Goal: Information Seeking & Learning: Learn about a topic

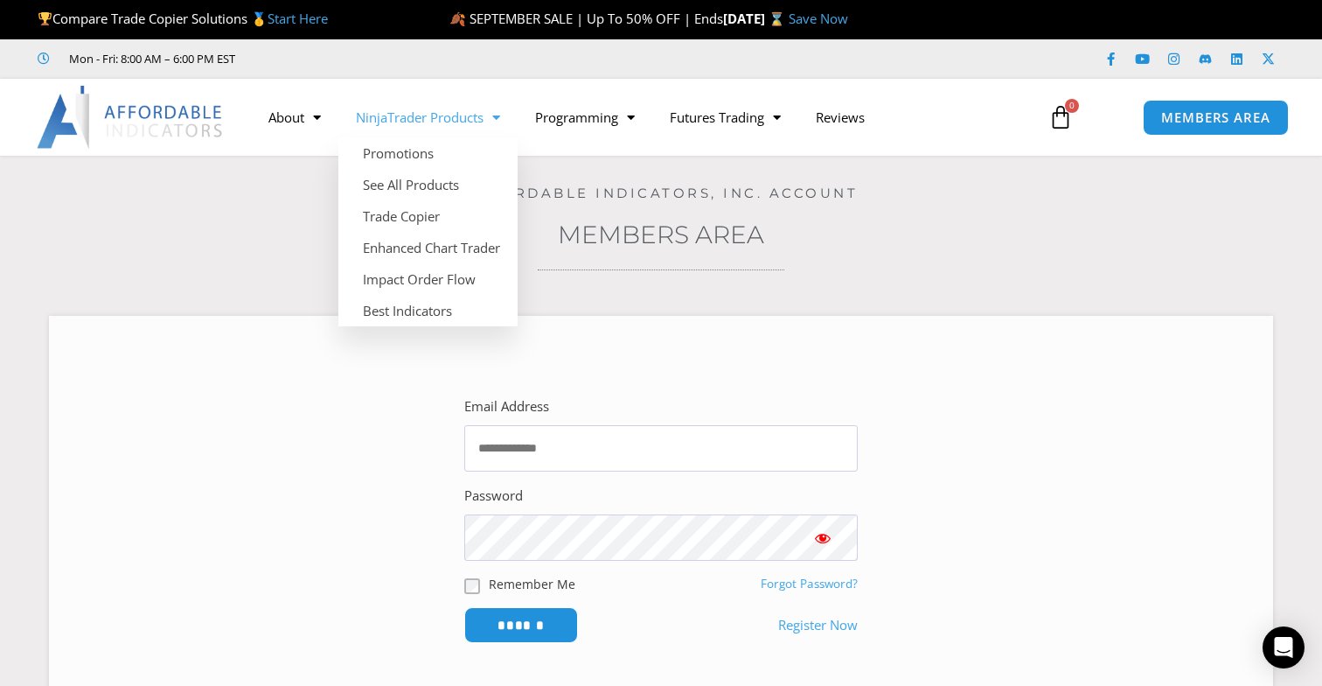
click at [280, 206] on div "Home / Members Area / Downloads Affordable Indicators, Inc. Account Members Are…" at bounding box center [661, 441] width 1235 height 570
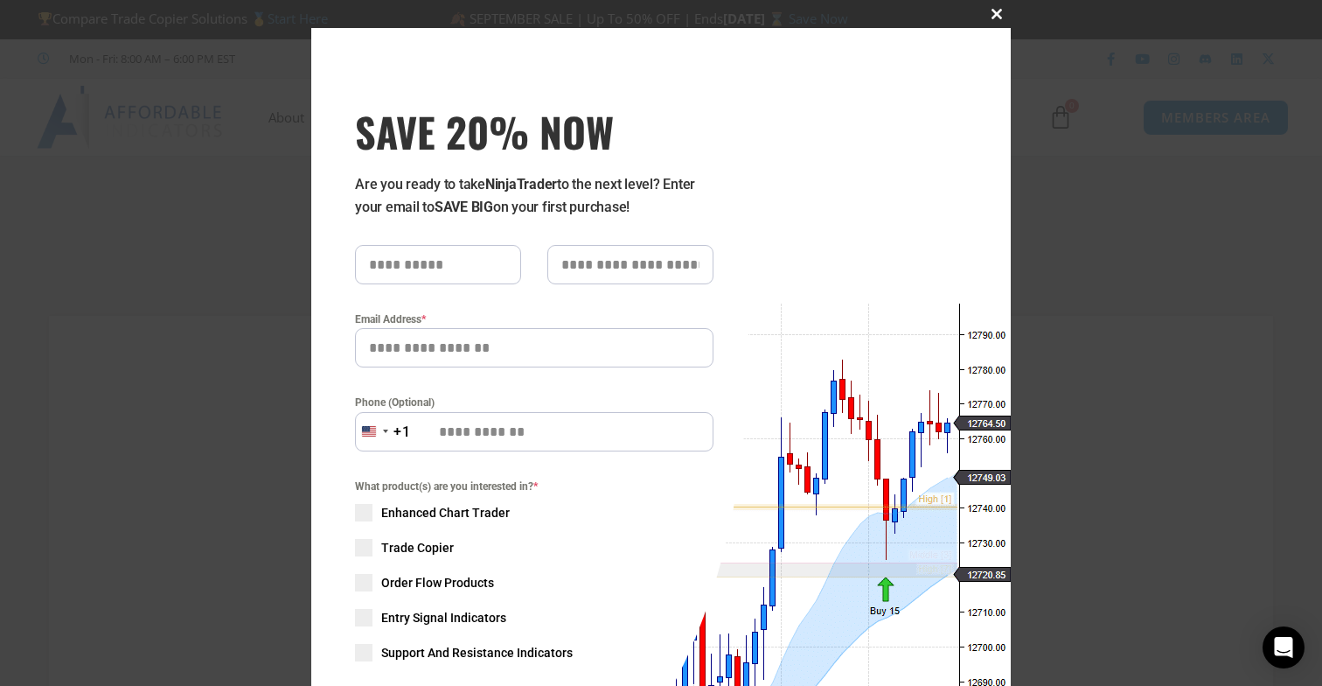
click at [1000, 13] on span "SAVE 20% NOW popup" at bounding box center [997, 14] width 28 height 10
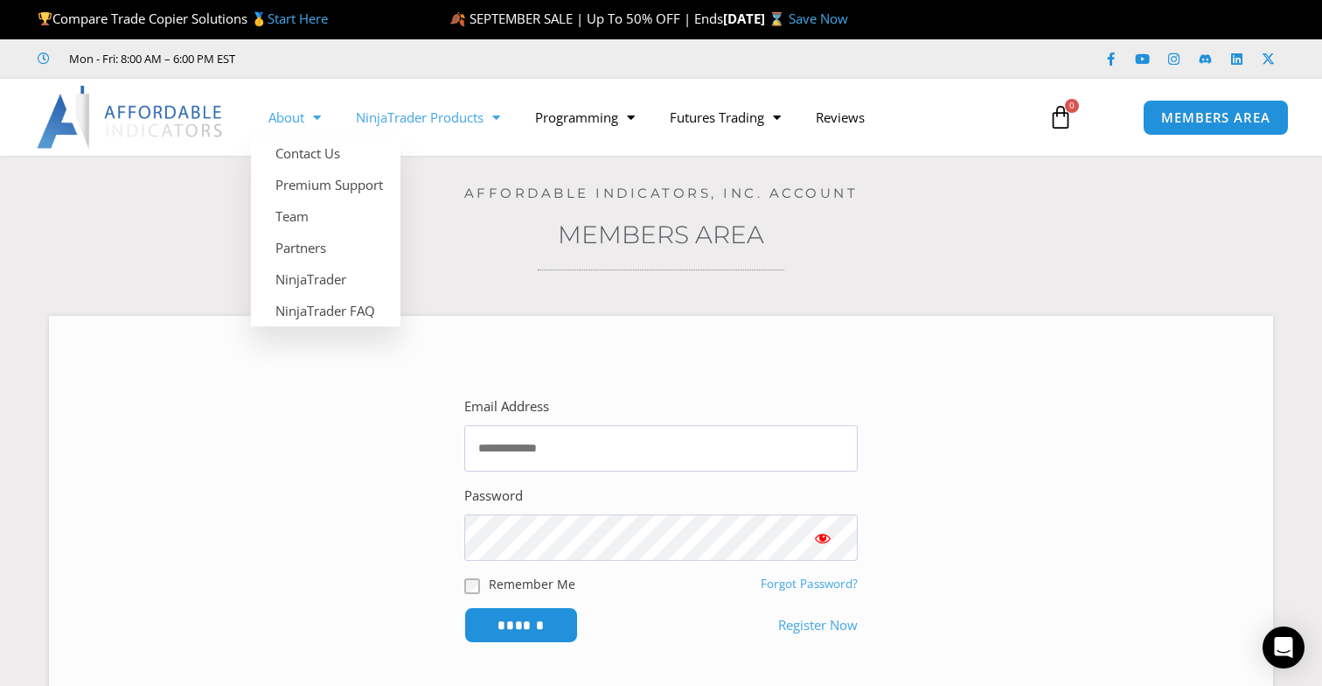
click at [403, 117] on link "NinjaTrader Products" at bounding box center [427, 117] width 179 height 40
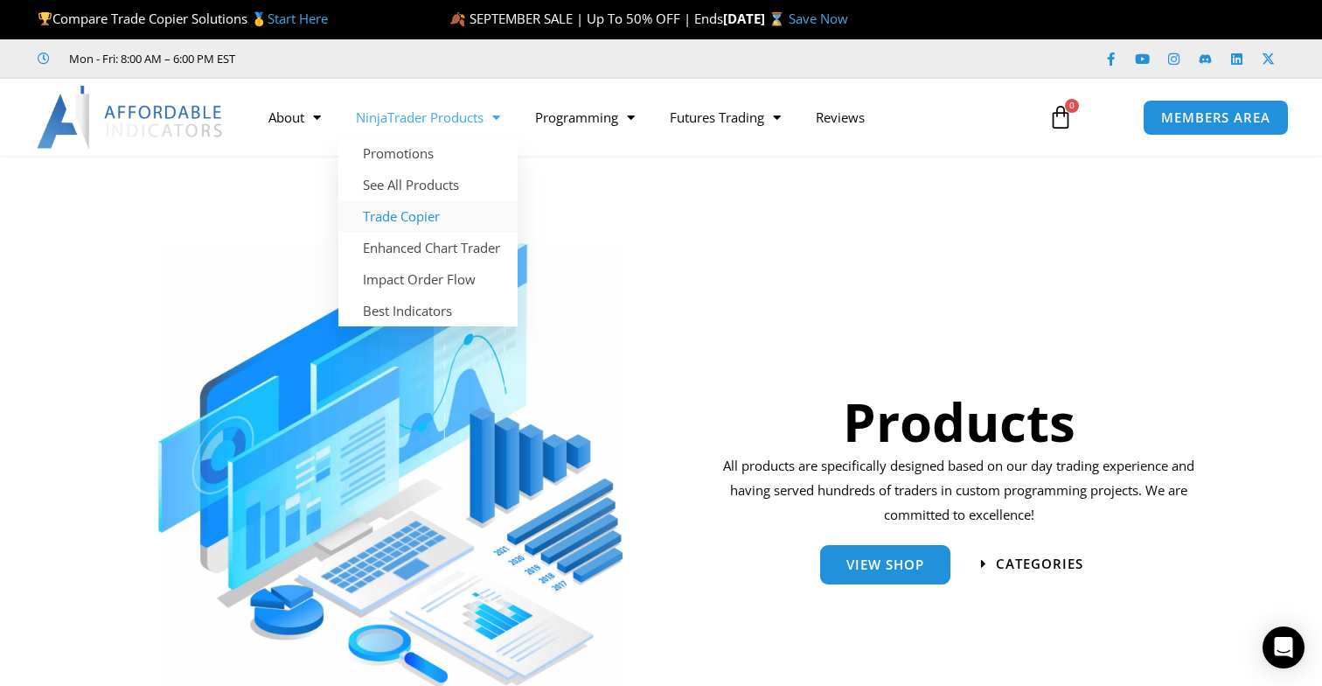
click at [419, 218] on link "Trade Copier" at bounding box center [427, 215] width 179 height 31
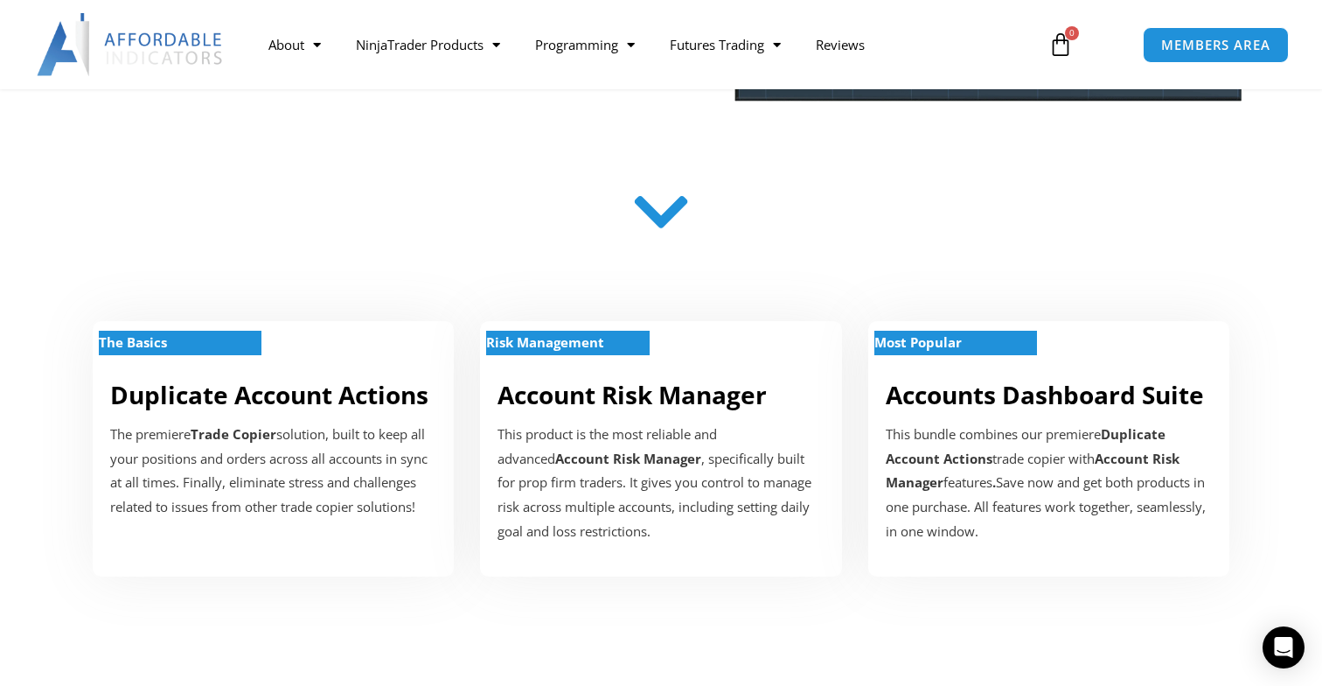
scroll to position [457, 0]
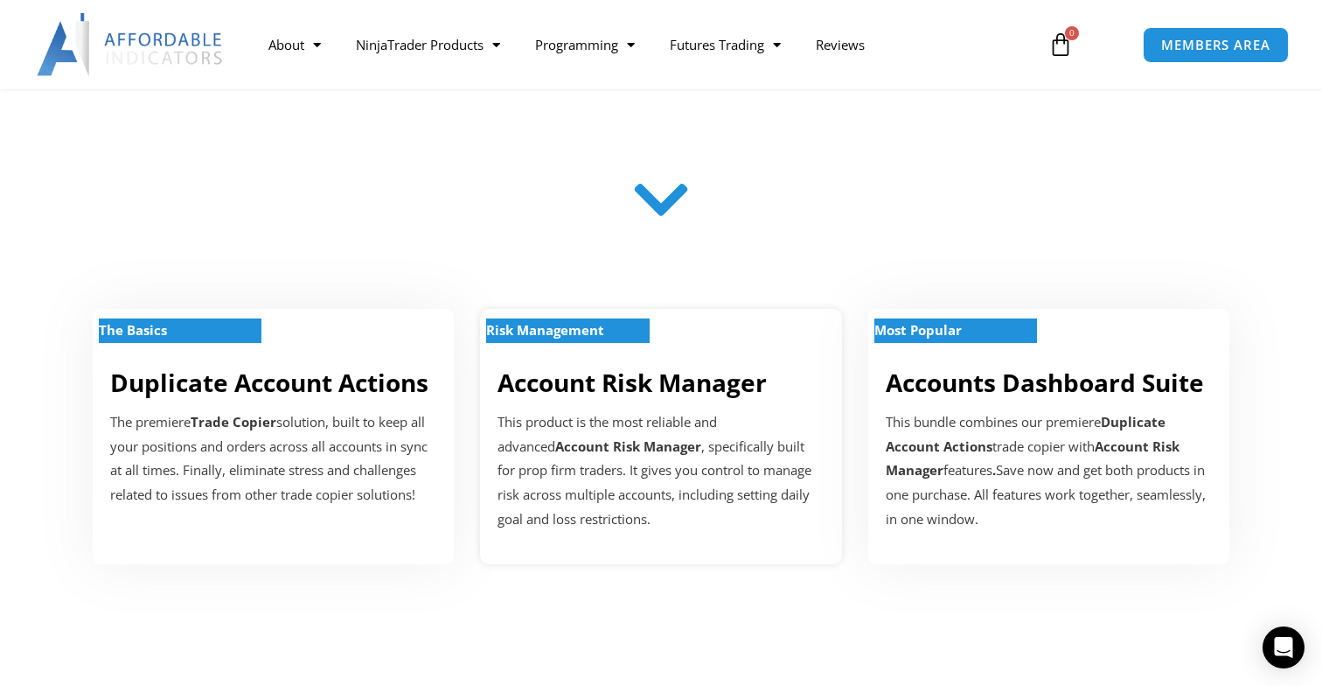
click at [653, 360] on div "Risk Management Account Risk Manager This product is the most reliable and adva…" at bounding box center [660, 436] width 361 height 255
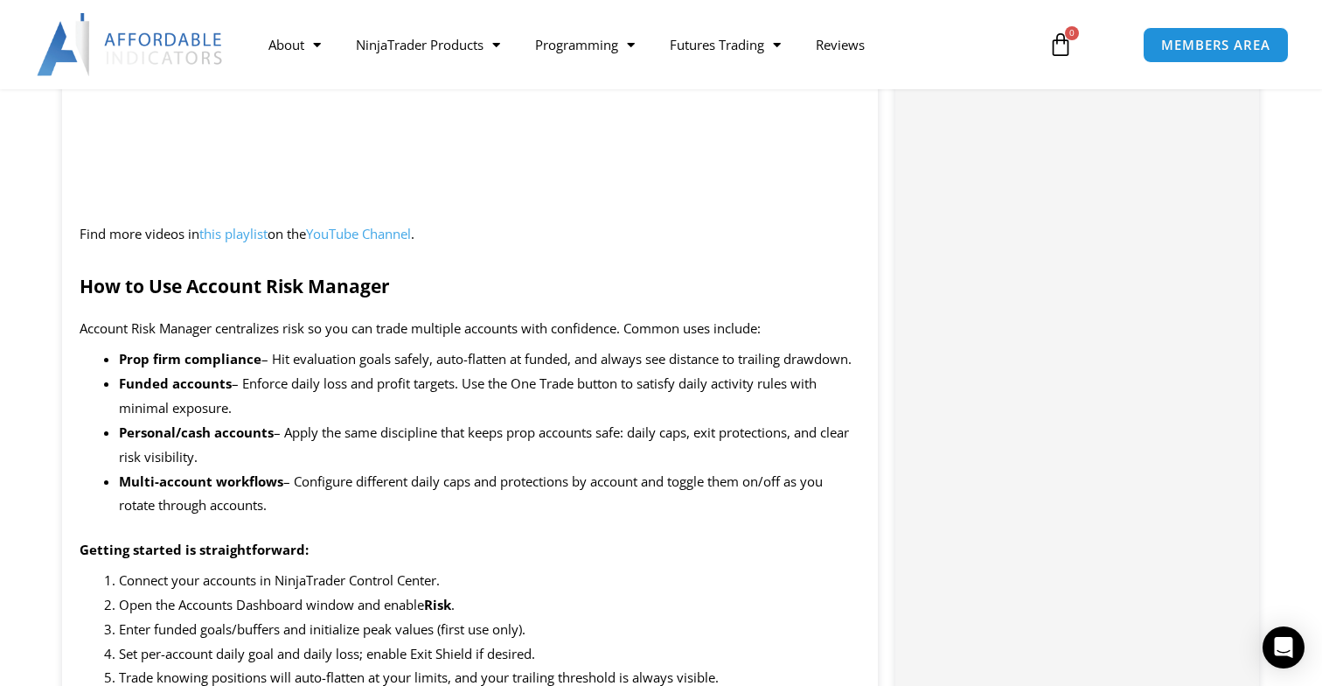
scroll to position [2430, 0]
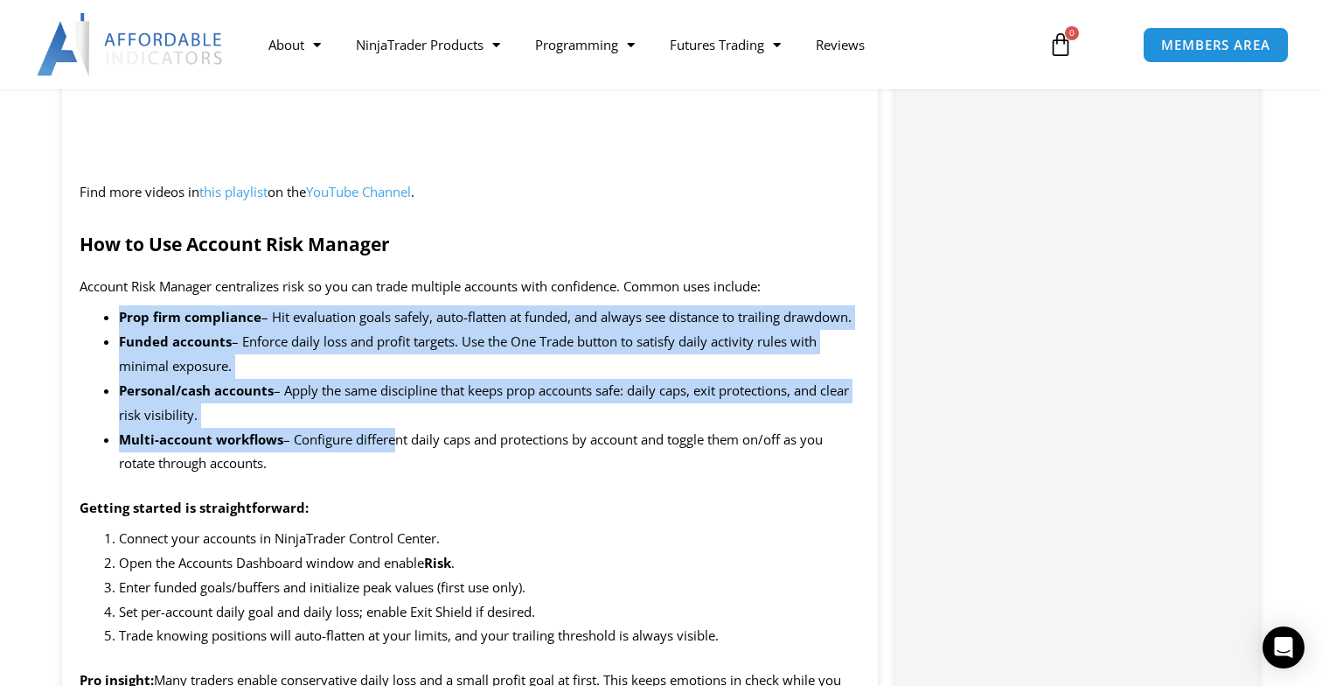
drag, startPoint x: 252, startPoint y: 302, endPoint x: 399, endPoint y: 453, distance: 210.9
click at [462, 406] on li "Personal/cash accounts – Apply the same discipline that keeps prop accounts saf…" at bounding box center [490, 403] width 742 height 49
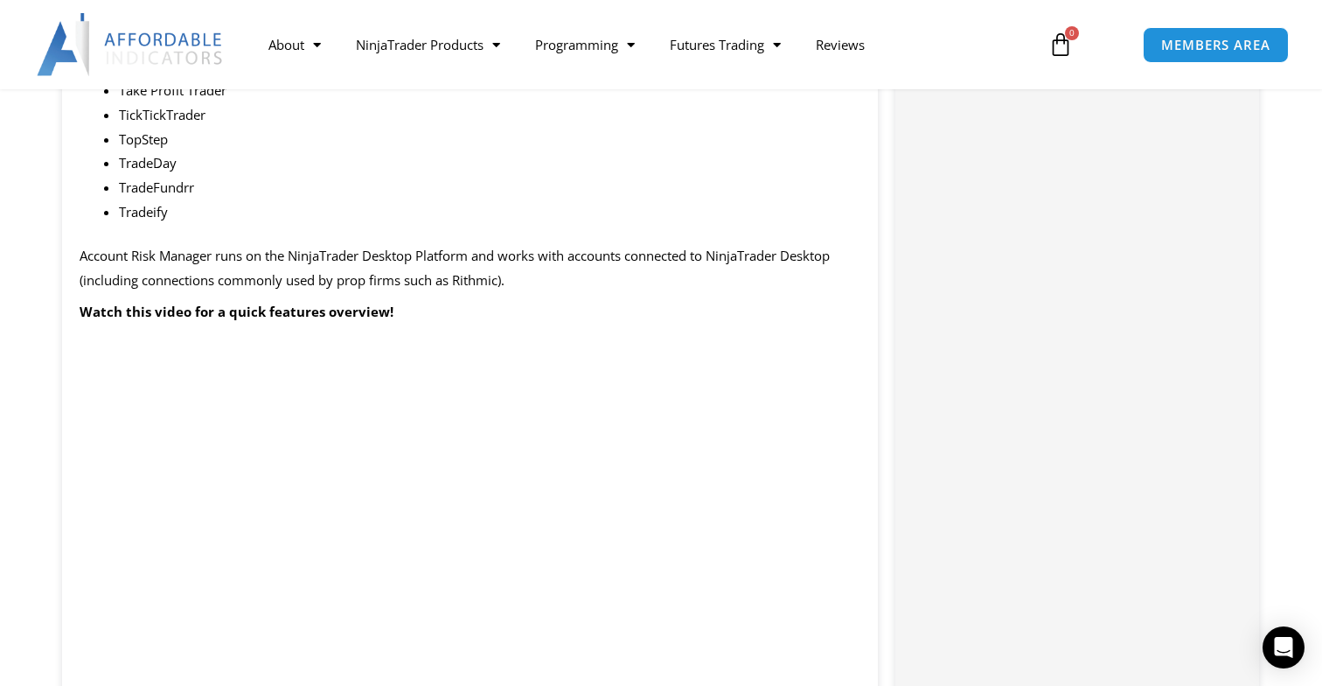
scroll to position [1653, 0]
